Goal: Task Accomplishment & Management: Use online tool/utility

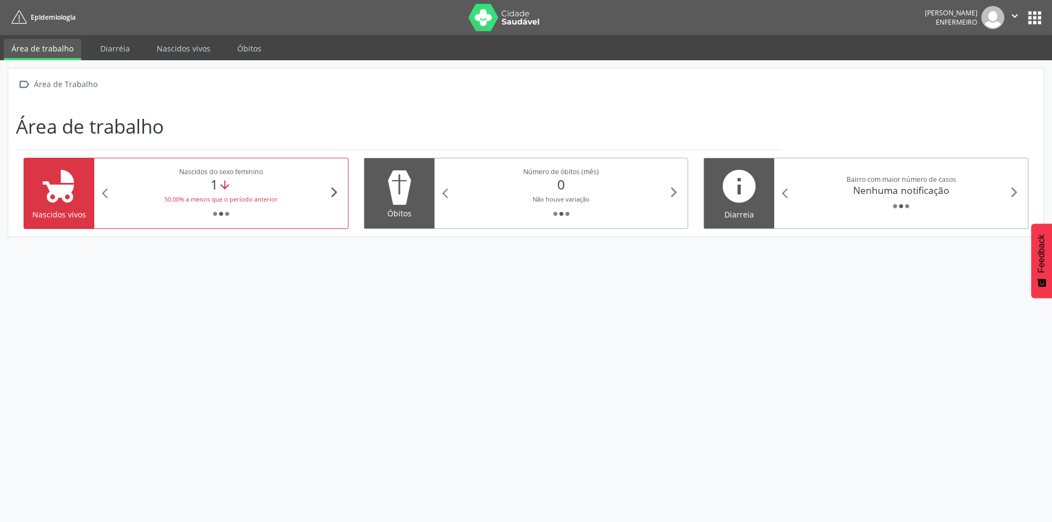
click at [331, 188] on icon "arrow_forward_ios" at bounding box center [334, 192] width 12 height 12
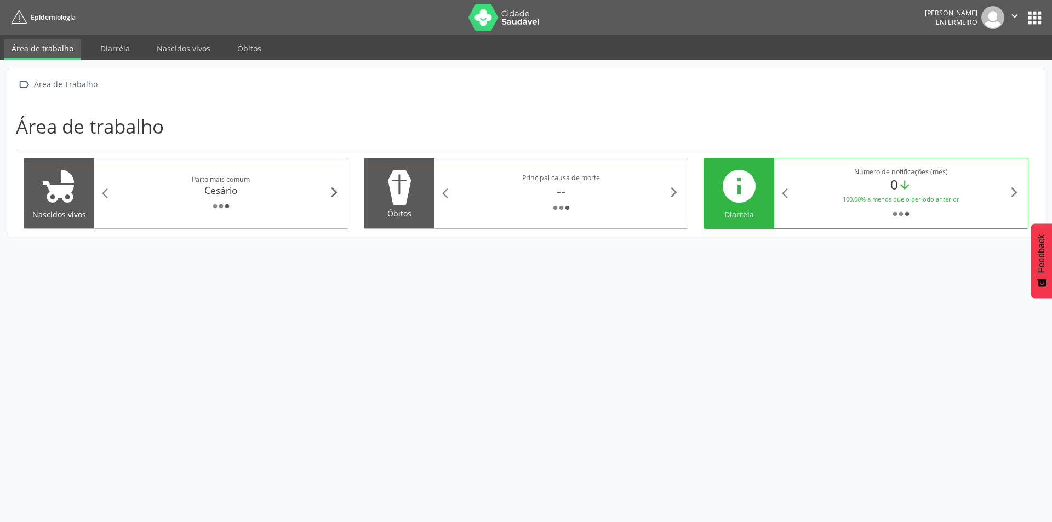
click at [331, 188] on icon "arrow_forward_ios" at bounding box center [334, 192] width 12 height 12
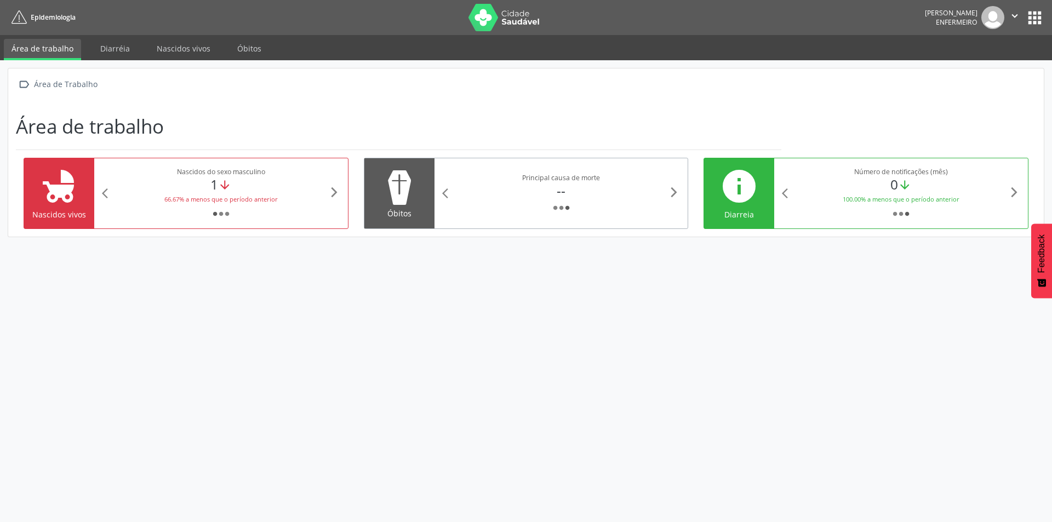
click at [214, 180] on div "1 arrow_downward" at bounding box center [221, 184] width 214 height 16
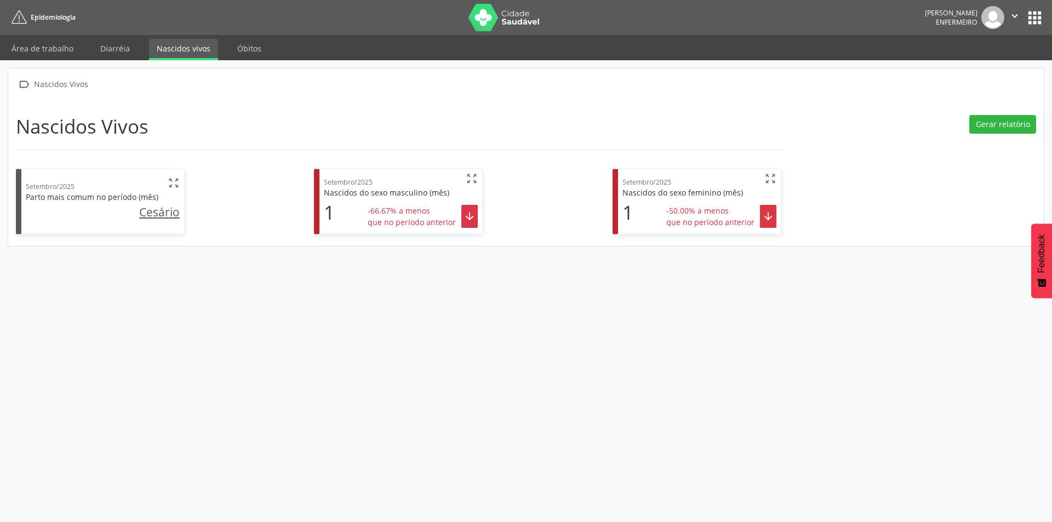
click at [771, 211] on icon "" at bounding box center [768, 216] width 12 height 12
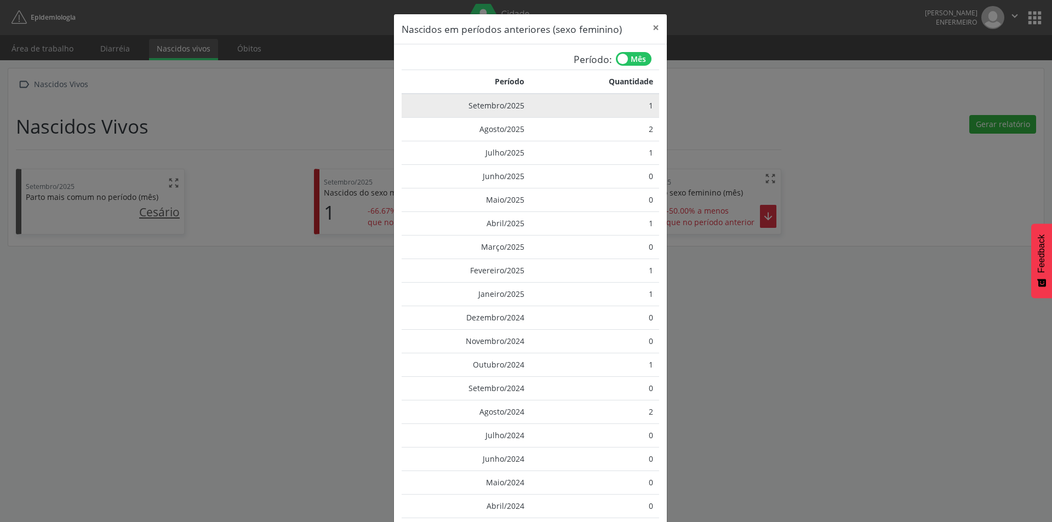
click at [494, 106] on td "Setembro/2025" at bounding box center [466, 106] width 129 height 24
click at [608, 110] on td "1" at bounding box center [594, 106] width 129 height 24
click at [494, 100] on td "Setembro/2025" at bounding box center [466, 106] width 129 height 24
click at [750, 398] on div "Nascidos em períodos anteriores (sexo feminino) × Período: Mês Período Quantida…" at bounding box center [526, 261] width 1052 height 522
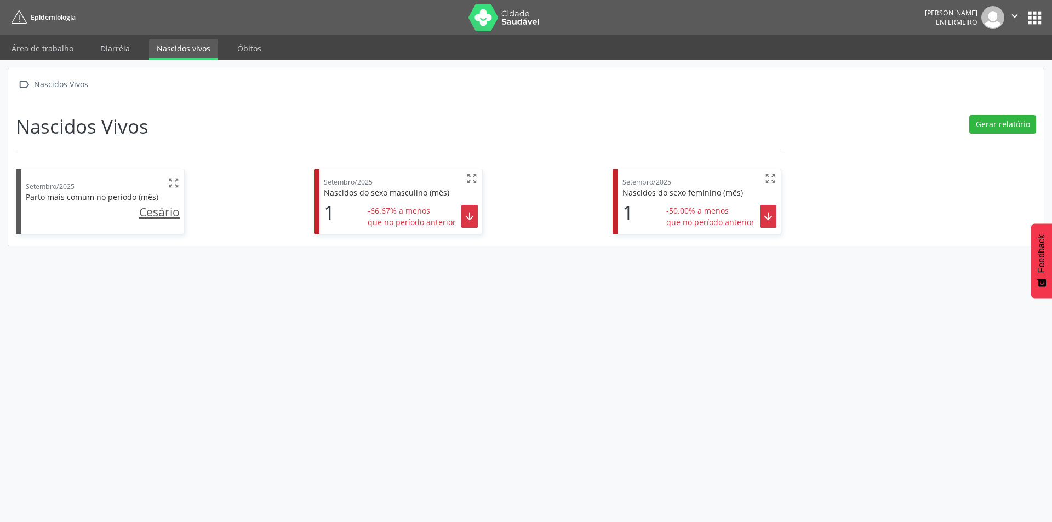
click at [771, 176] on icon "" at bounding box center [770, 179] width 12 height 12
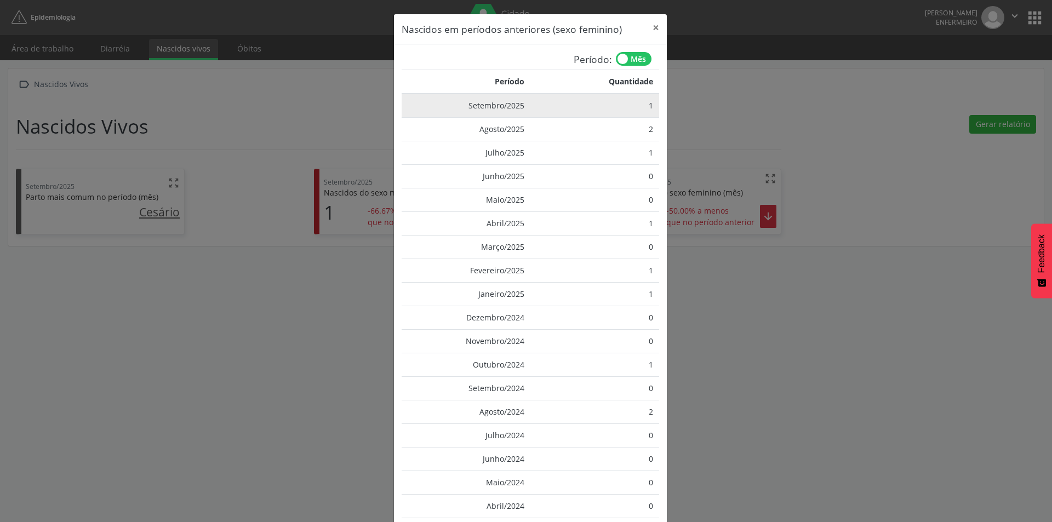
click at [479, 102] on td "Setembro/2025" at bounding box center [466, 106] width 129 height 24
click at [292, 329] on div "Nascidos em períodos anteriores (sexo feminino) × Período: Mês Período Quantida…" at bounding box center [526, 261] width 1052 height 522
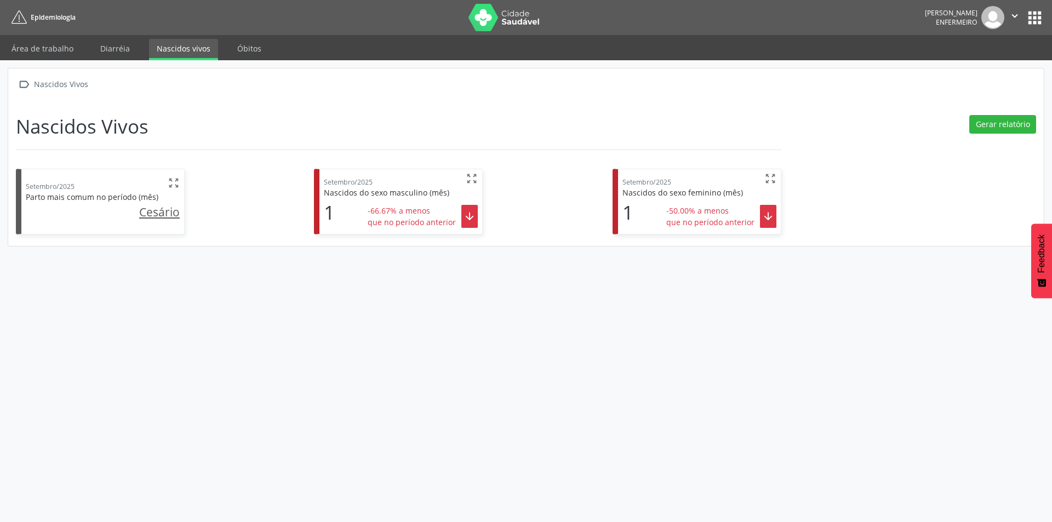
click at [165, 210] on u "Cesário" at bounding box center [159, 211] width 41 height 15
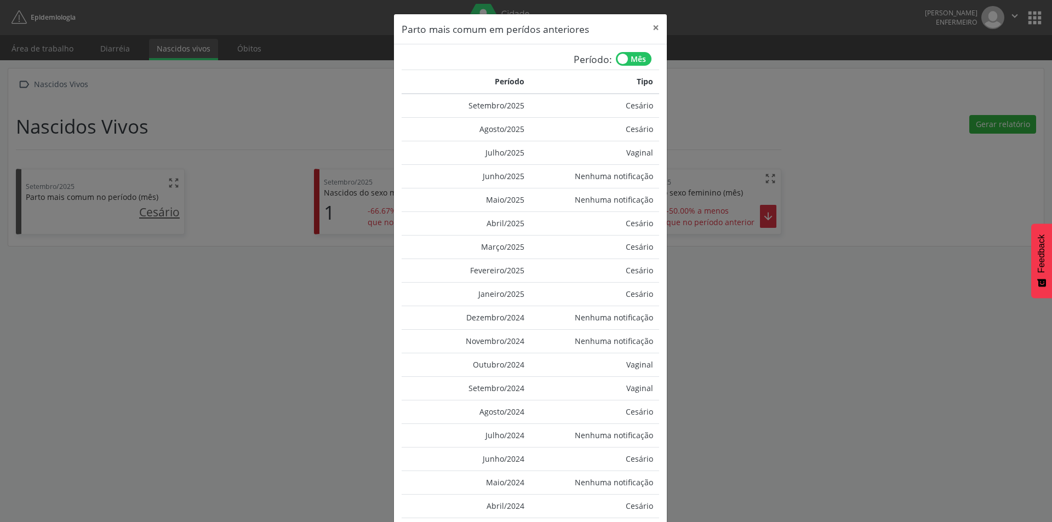
click at [204, 290] on div "Parto mais comum em perídos anteriores × Período: Mês Período Tipo Setembro/202…" at bounding box center [526, 261] width 1052 height 522
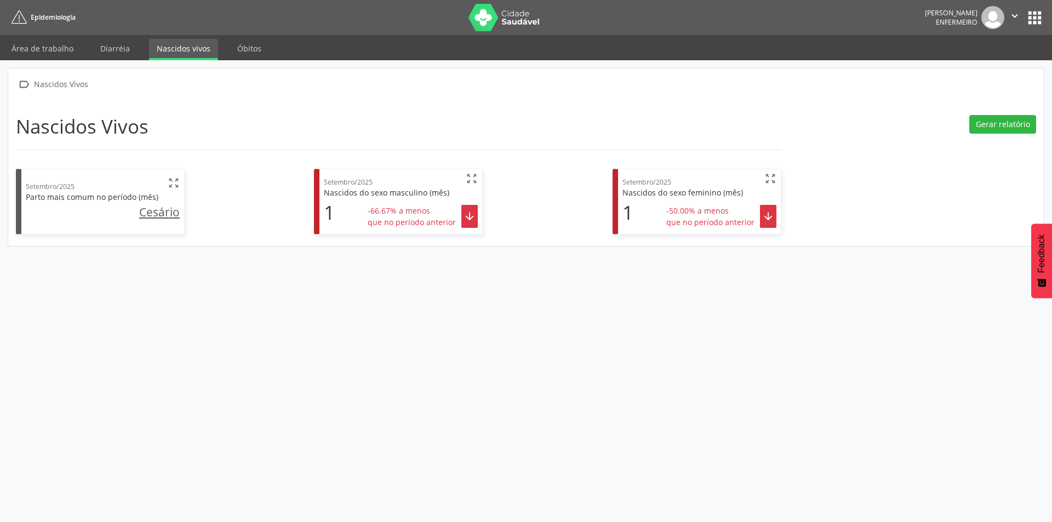
click at [323, 184] on div "Setembro/2025  Nascidos do sexo masculino (mês) 1 -66.67% a menos que no perío…" at bounding box center [400, 202] width 163 height 64
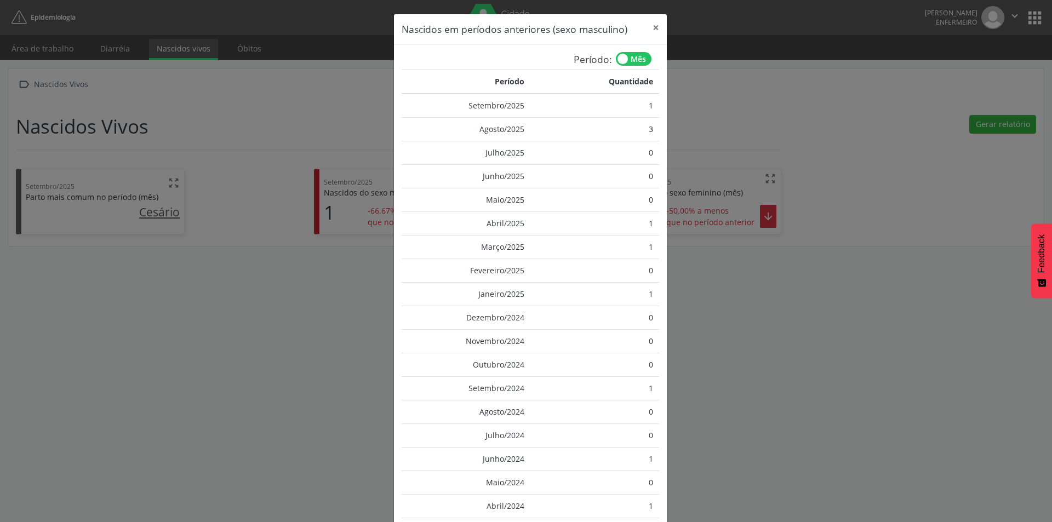
drag, startPoint x: 272, startPoint y: 306, endPoint x: 325, endPoint y: 295, distance: 54.7
click at [273, 304] on div "Nascidos em períodos anteriores (sexo masculino) × Período: Mês Período Quantid…" at bounding box center [526, 261] width 1052 height 522
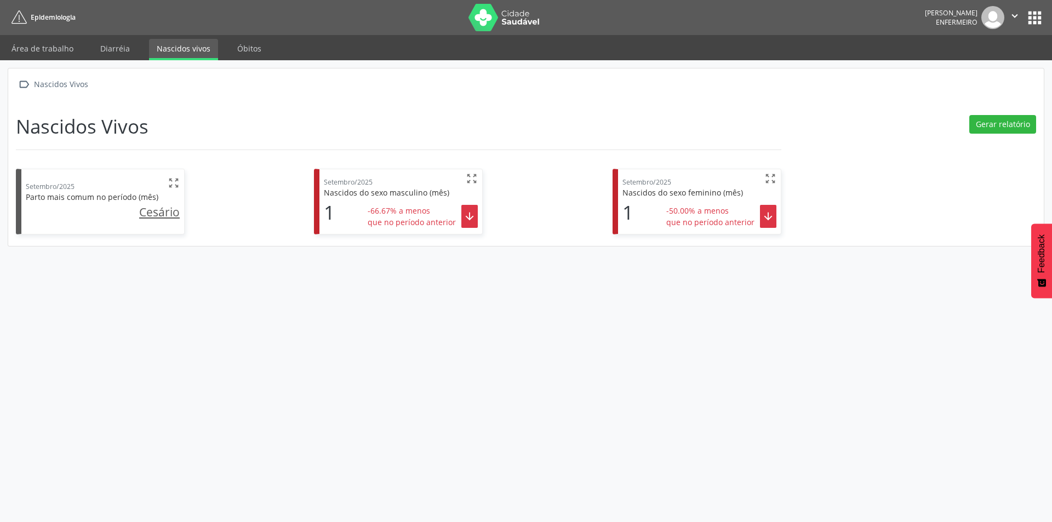
click at [465, 218] on icon "" at bounding box center [469, 216] width 12 height 12
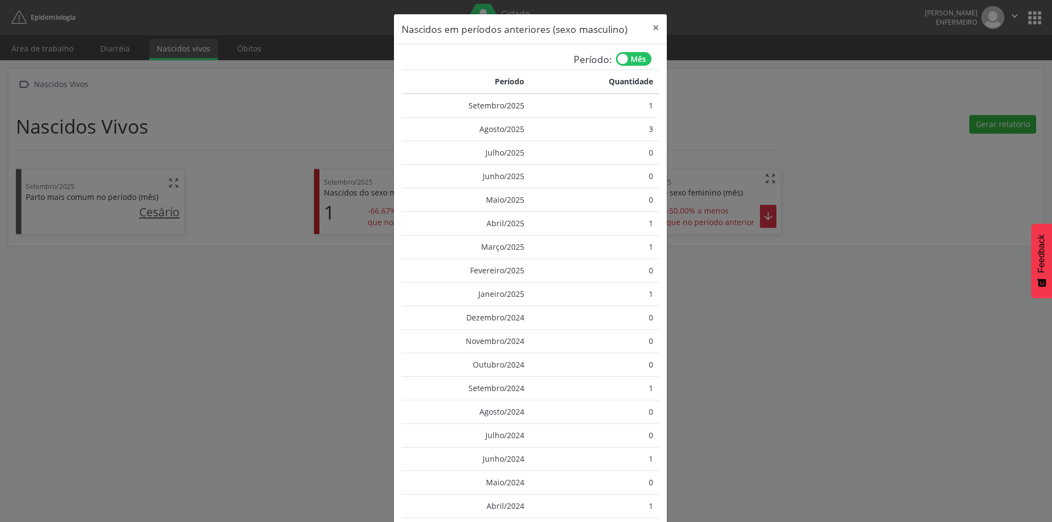
click at [301, 280] on div "Nascidos em períodos anteriores (sexo masculino) × Período: Mês Período Quantid…" at bounding box center [526, 261] width 1052 height 522
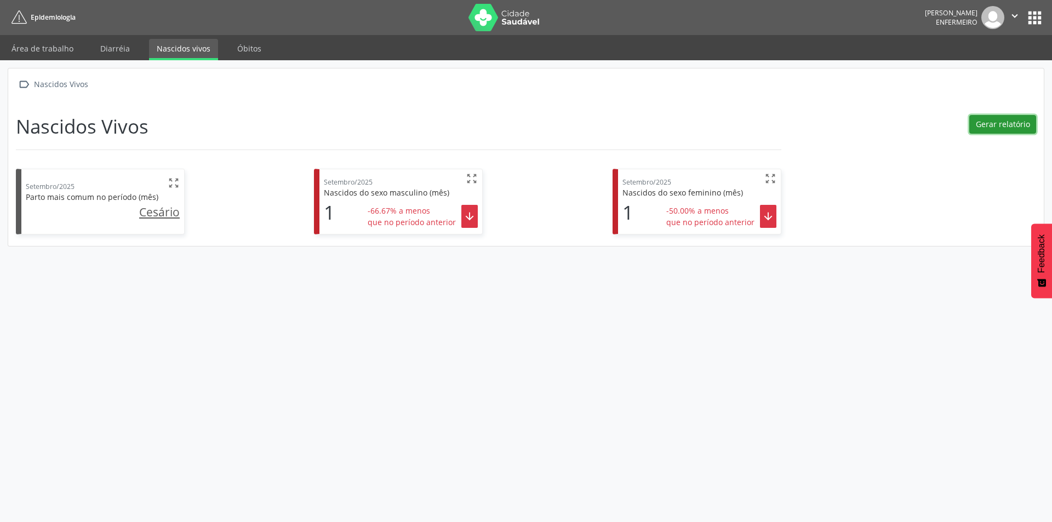
click at [1011, 125] on button "Gerar relatório" at bounding box center [1002, 124] width 67 height 19
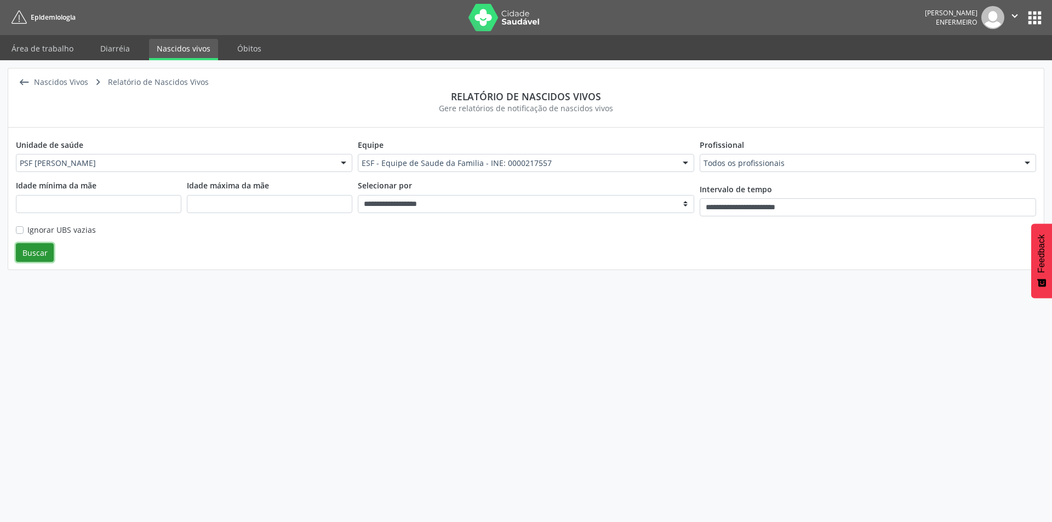
click at [27, 250] on button "Buscar" at bounding box center [35, 252] width 38 height 19
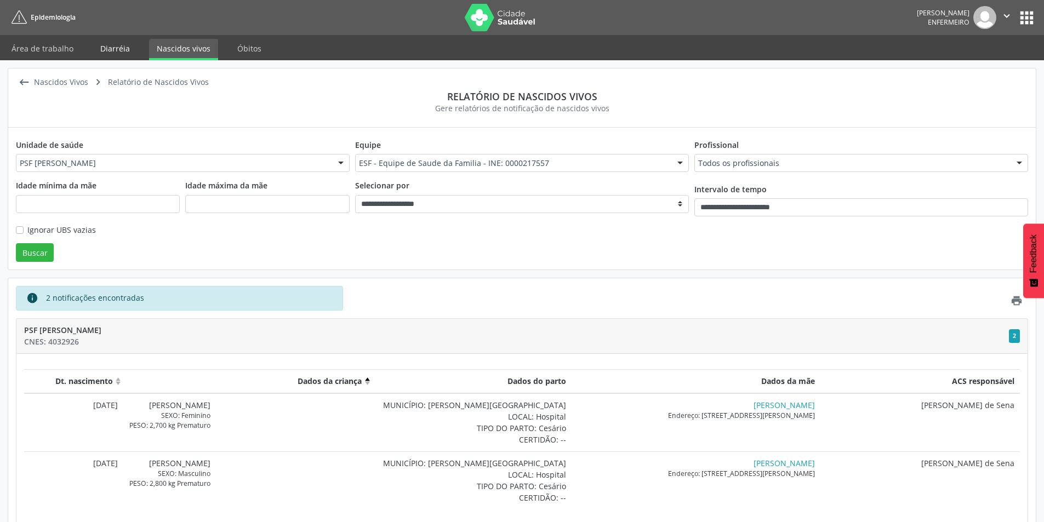
click at [106, 50] on link "Diarréia" at bounding box center [115, 48] width 45 height 19
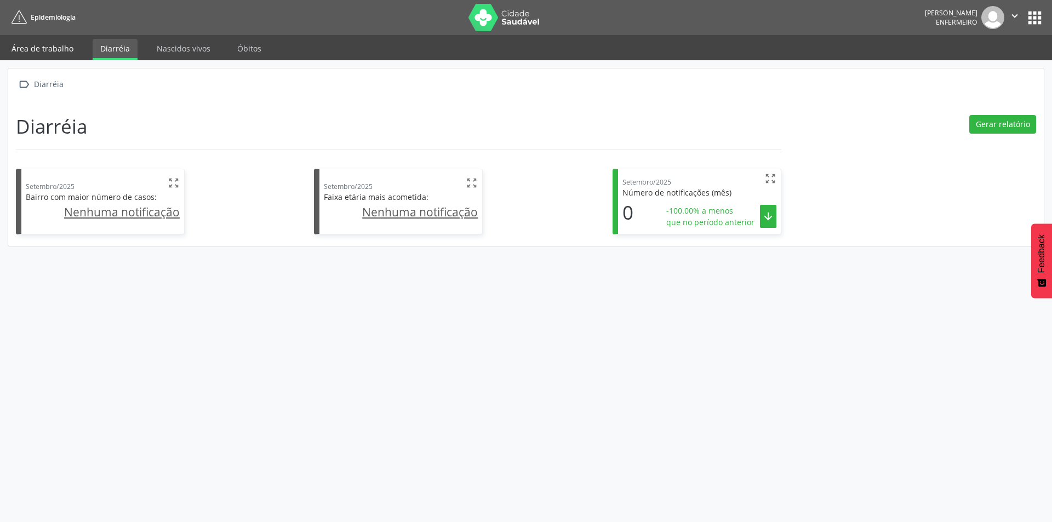
click at [44, 45] on link "Área de trabalho" at bounding box center [42, 48] width 77 height 19
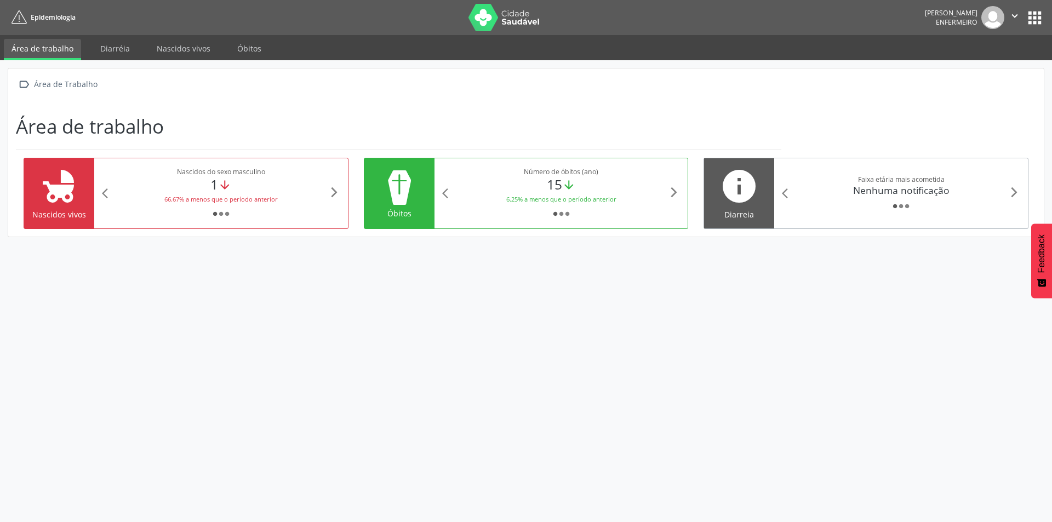
click at [1034, 10] on button "apps" at bounding box center [1034, 17] width 19 height 19
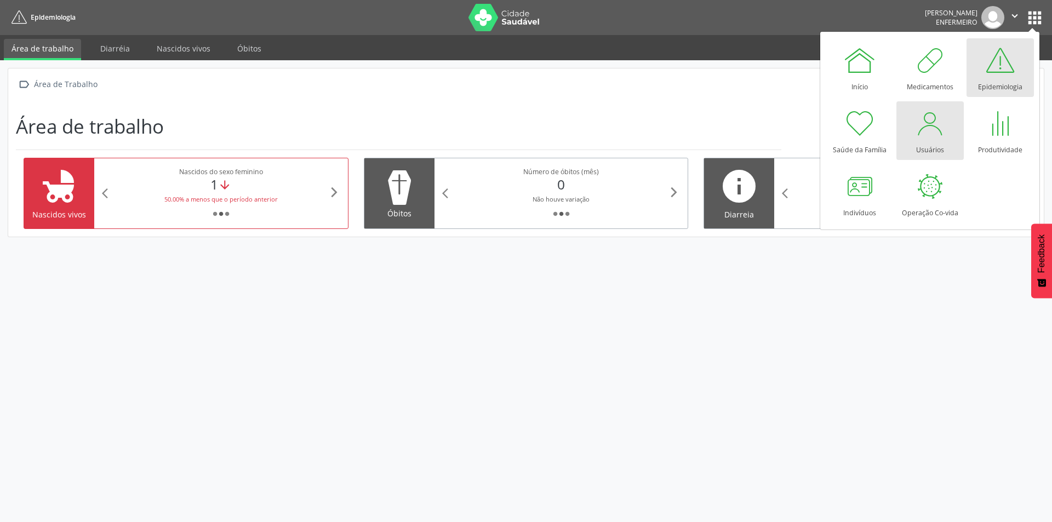
click at [927, 141] on div "Usuários" at bounding box center [930, 147] width 28 height 15
